Goal: Task Accomplishment & Management: Complete application form

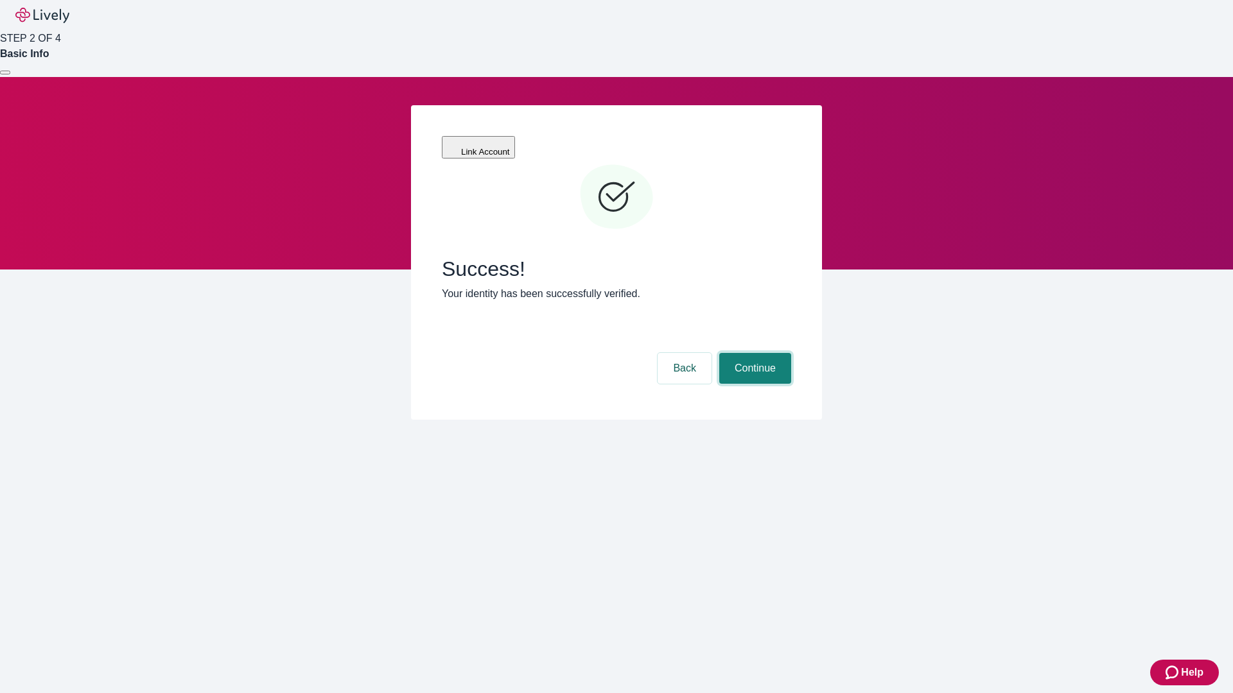
click at [753, 353] on button "Continue" at bounding box center [755, 368] width 72 height 31
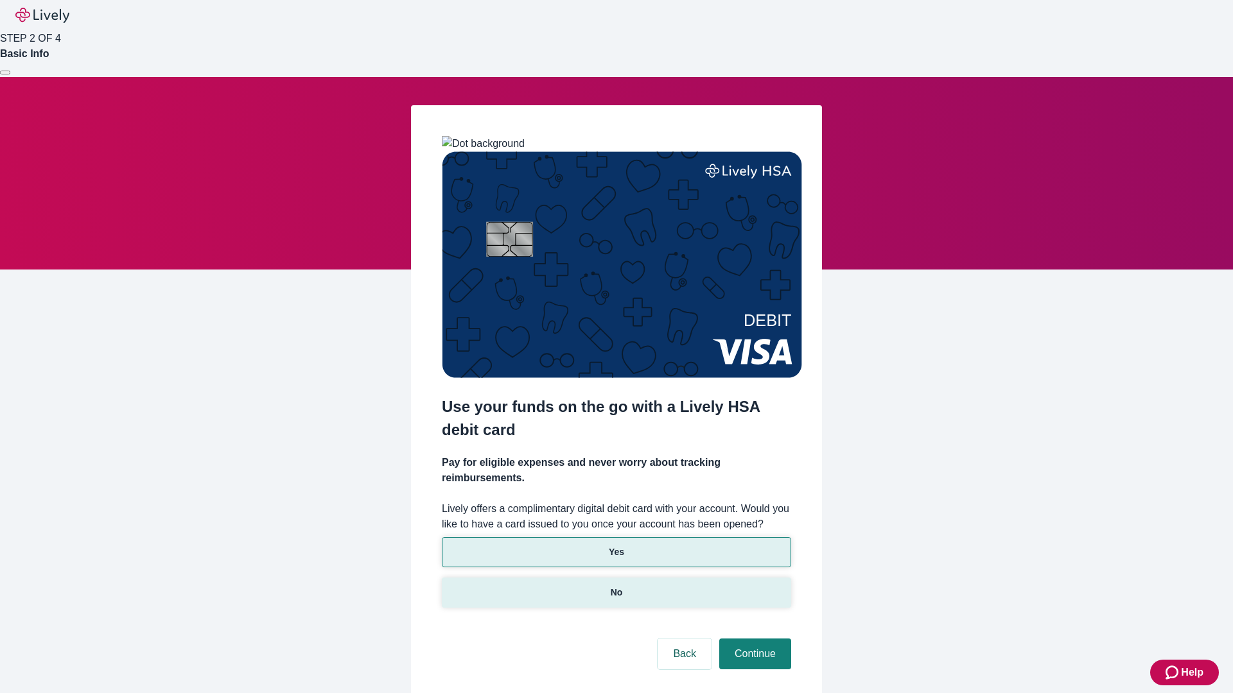
click at [616, 586] on p "No" at bounding box center [617, 592] width 12 height 13
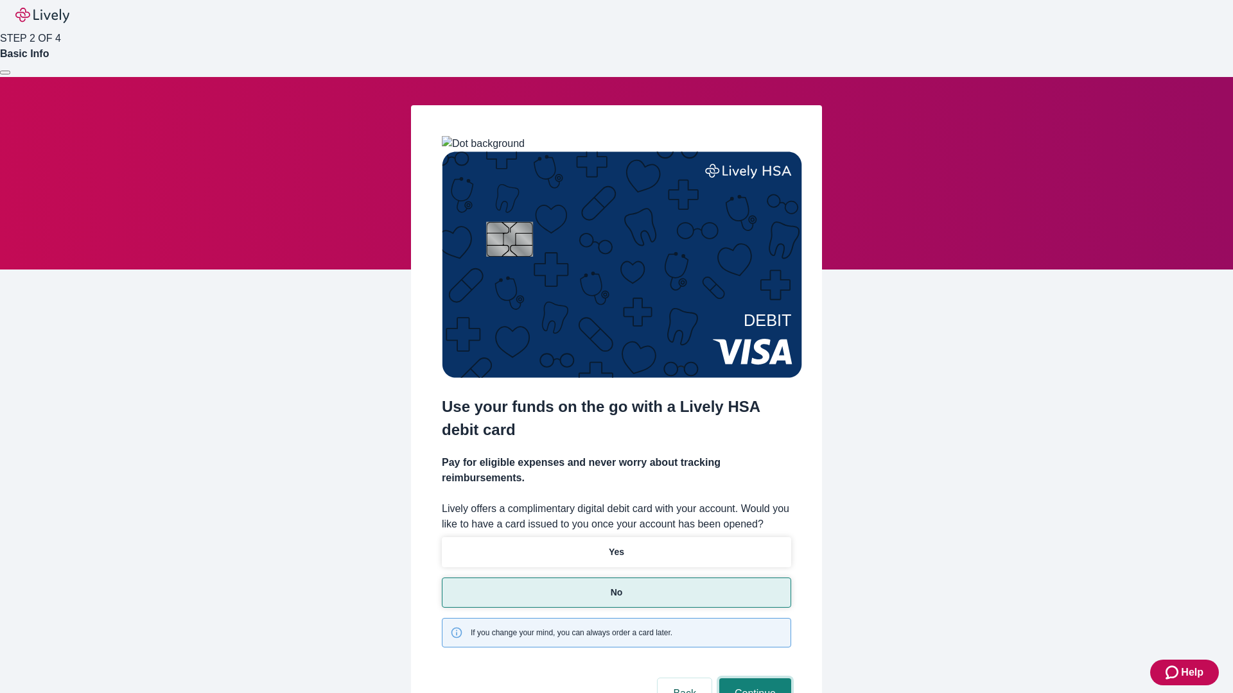
click at [753, 679] on button "Continue" at bounding box center [755, 694] width 72 height 31
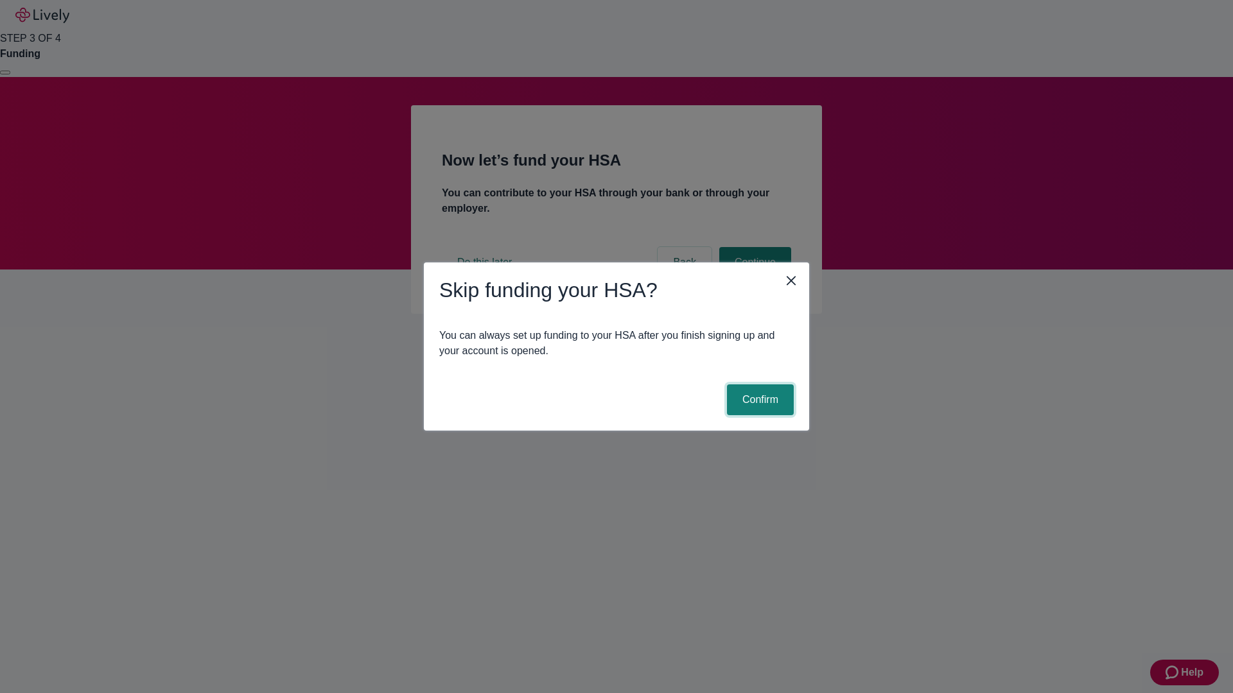
click at [758, 400] on button "Confirm" at bounding box center [760, 400] width 67 height 31
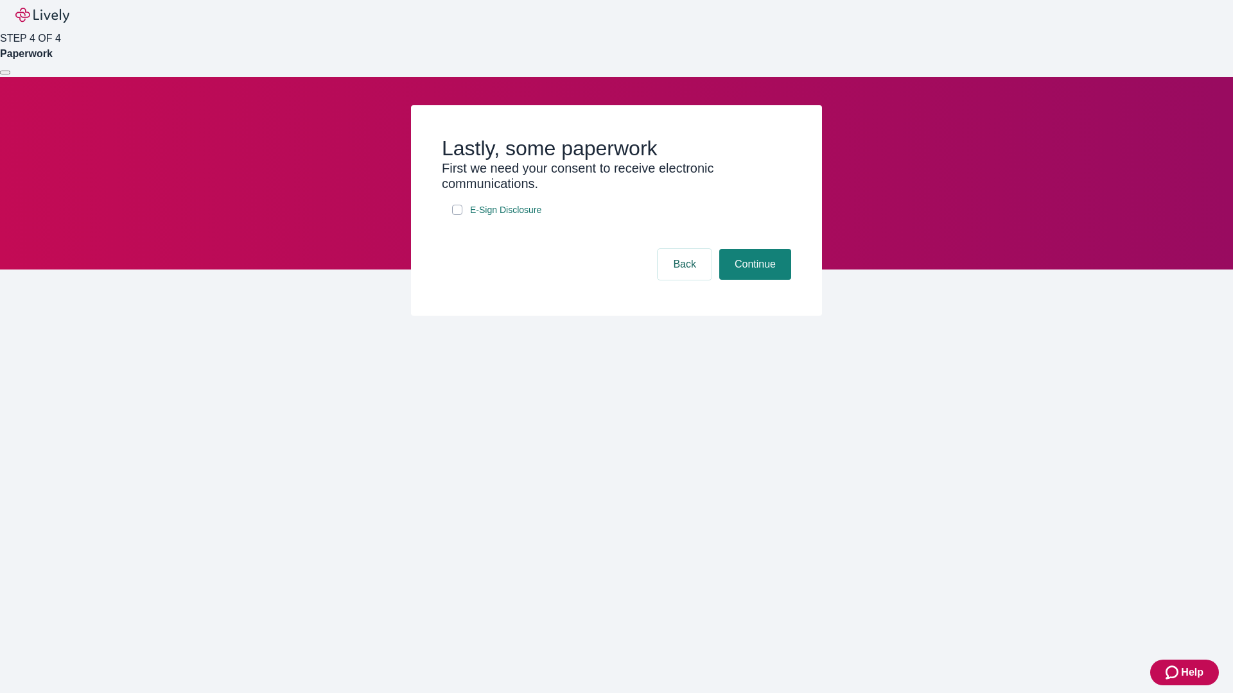
click at [457, 215] on input "E-Sign Disclosure" at bounding box center [457, 210] width 10 height 10
checkbox input "true"
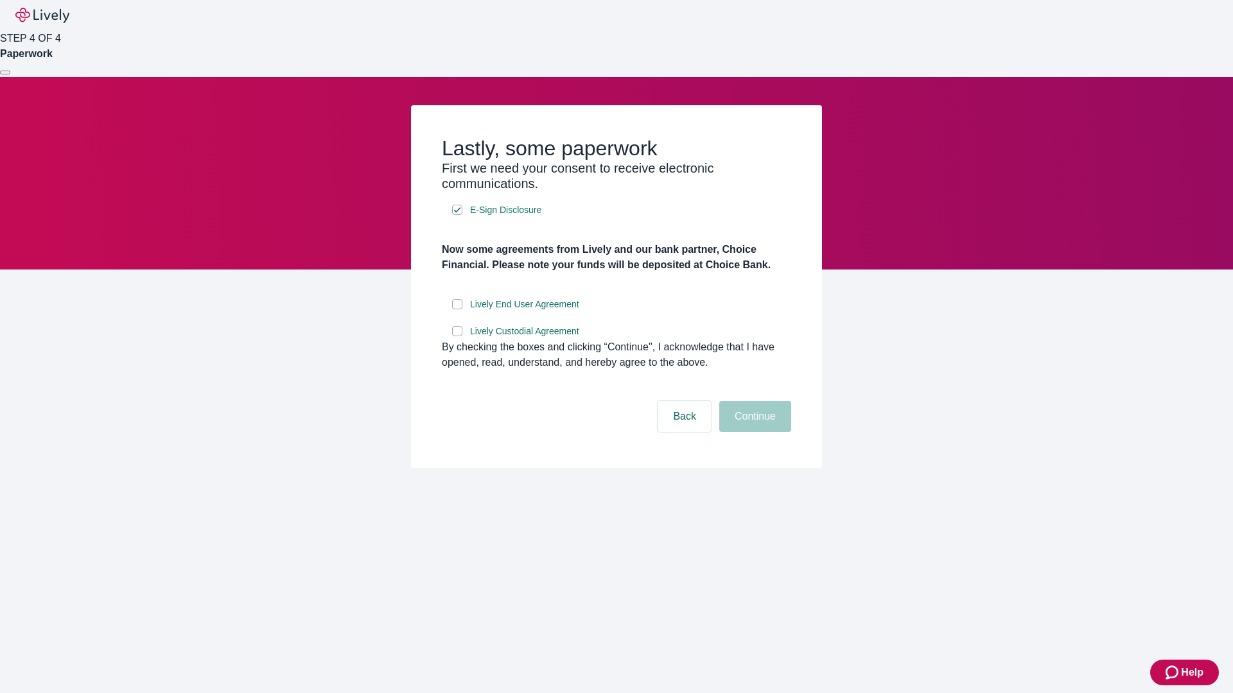
click at [457, 309] on input "Lively End User Agreement" at bounding box center [457, 304] width 10 height 10
checkbox input "true"
click at [457, 336] on input "Lively Custodial Agreement" at bounding box center [457, 331] width 10 height 10
checkbox input "true"
click at [753, 432] on button "Continue" at bounding box center [755, 416] width 72 height 31
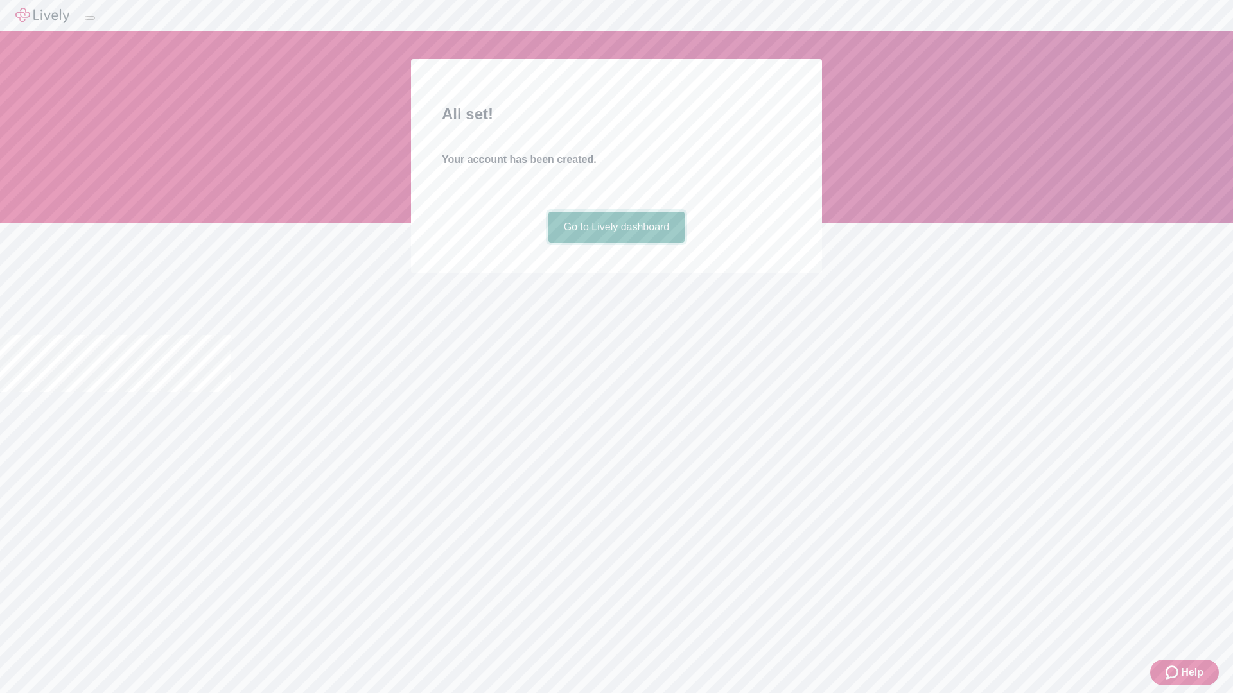
click at [616, 243] on link "Go to Lively dashboard" at bounding box center [616, 227] width 137 height 31
